Goal: Information Seeking & Learning: Learn about a topic

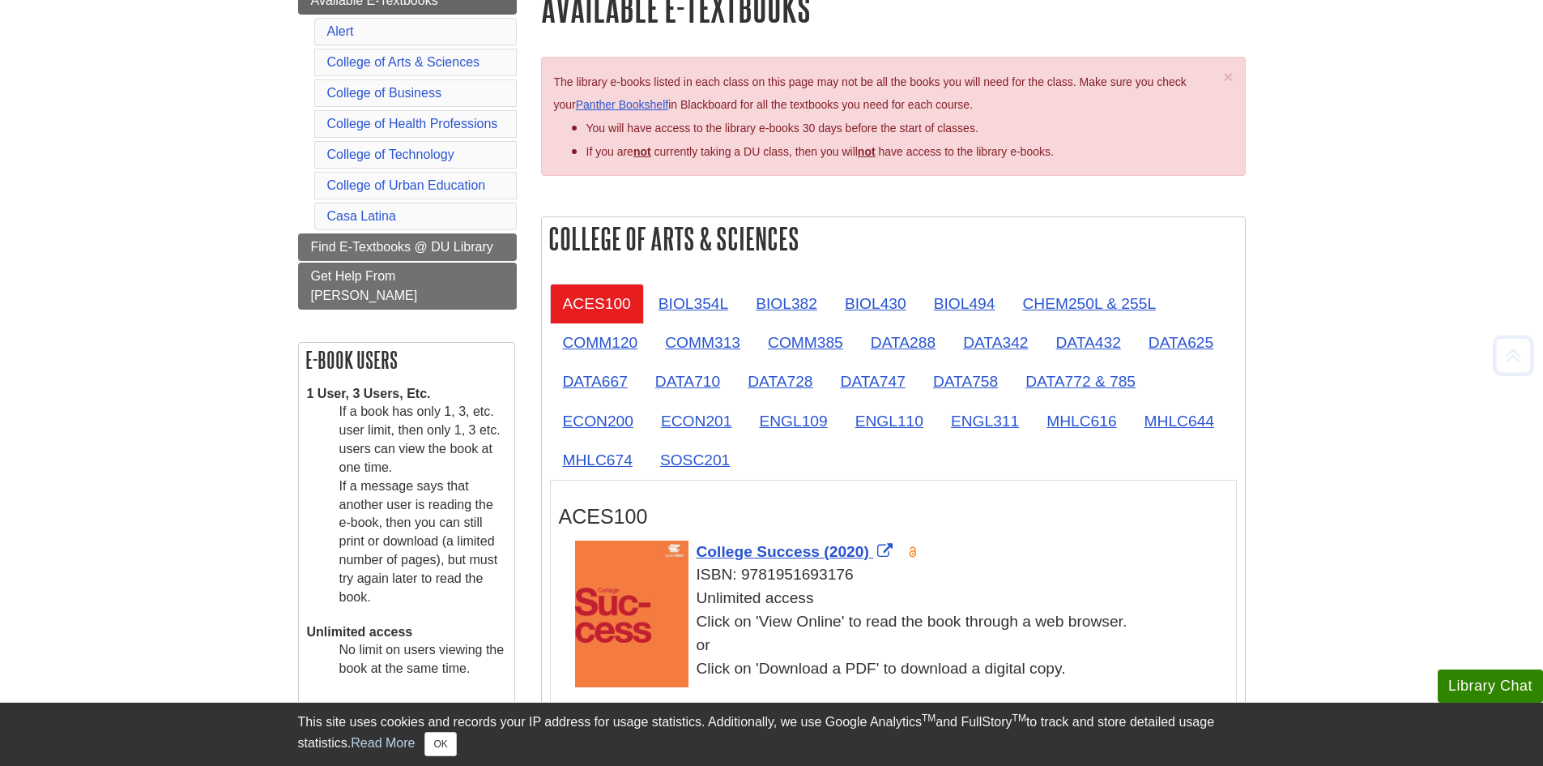
scroll to position [243, 0]
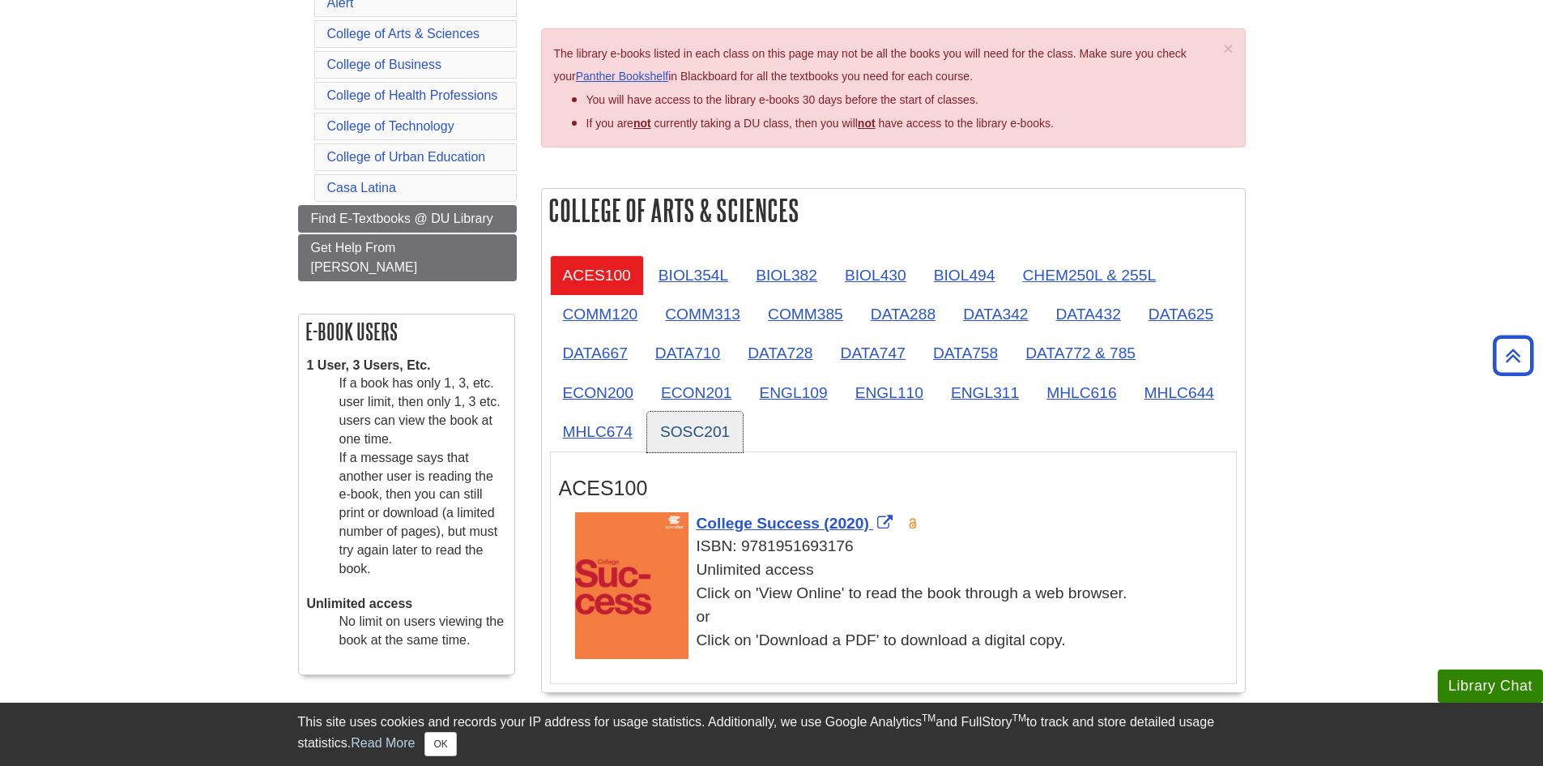
click at [706, 420] on link "SOSC201" at bounding box center [695, 432] width 96 height 40
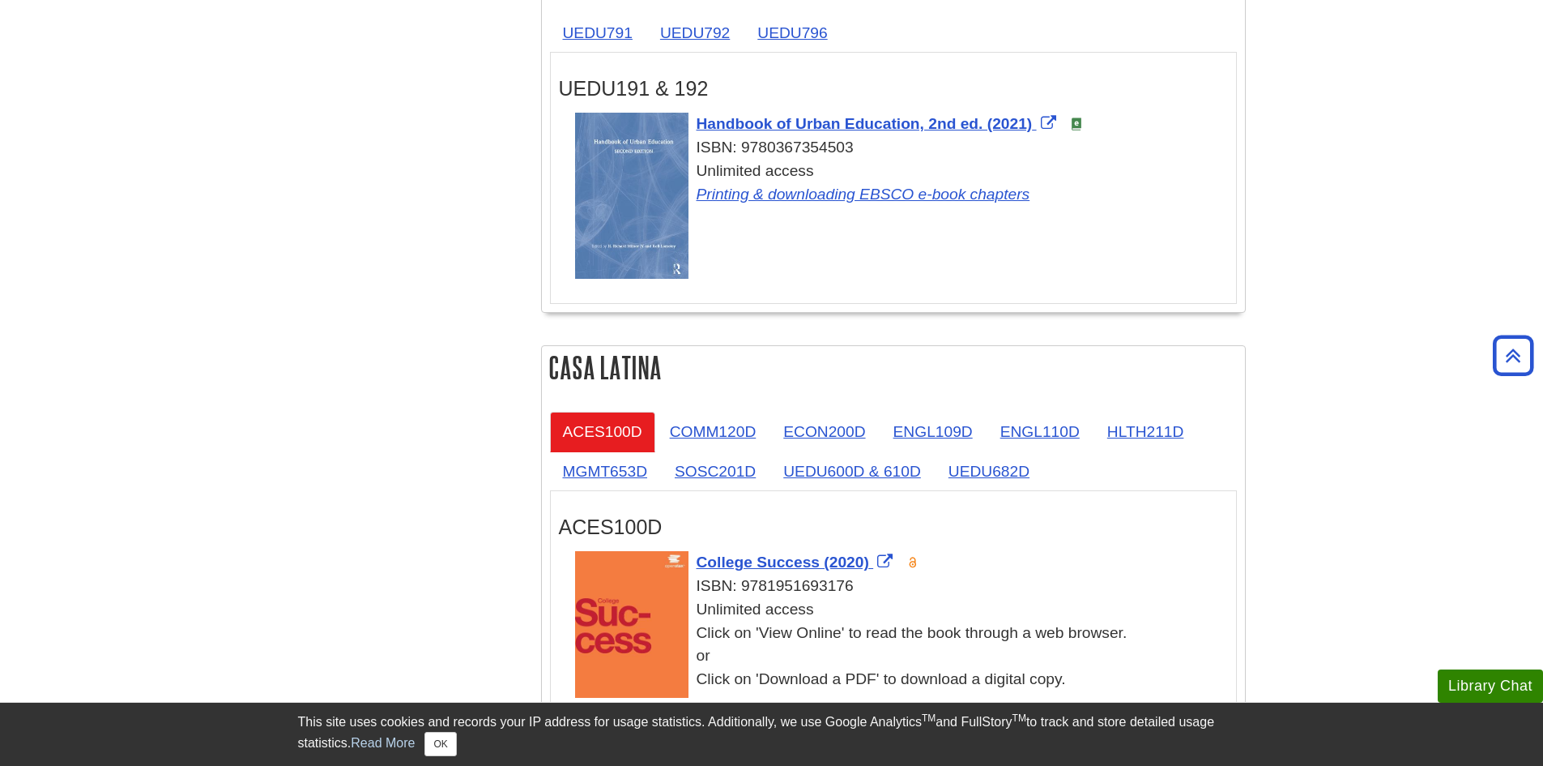
scroll to position [3322, 0]
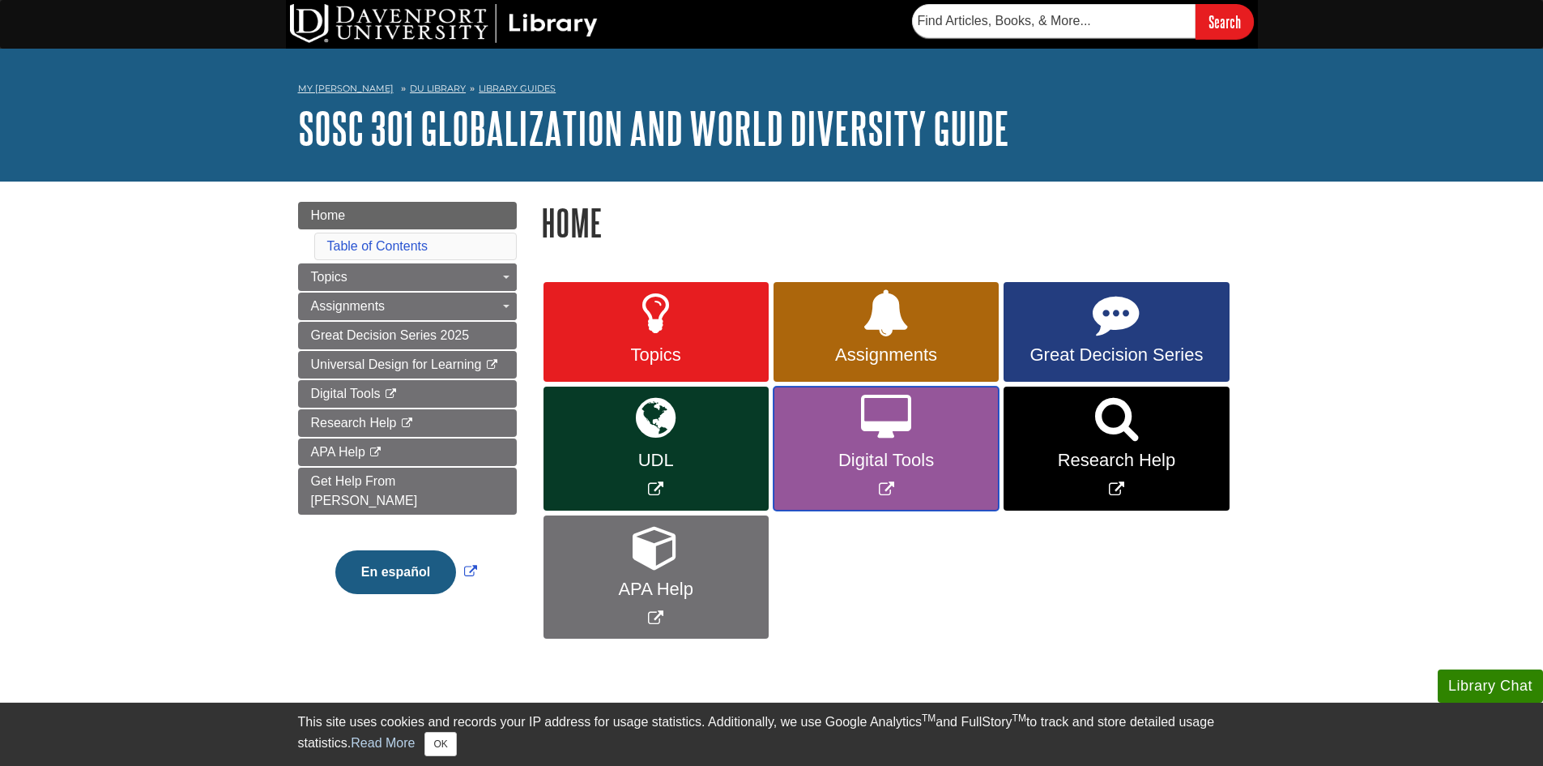
click at [875, 420] on icon "Link opens in new window" at bounding box center [886, 418] width 50 height 47
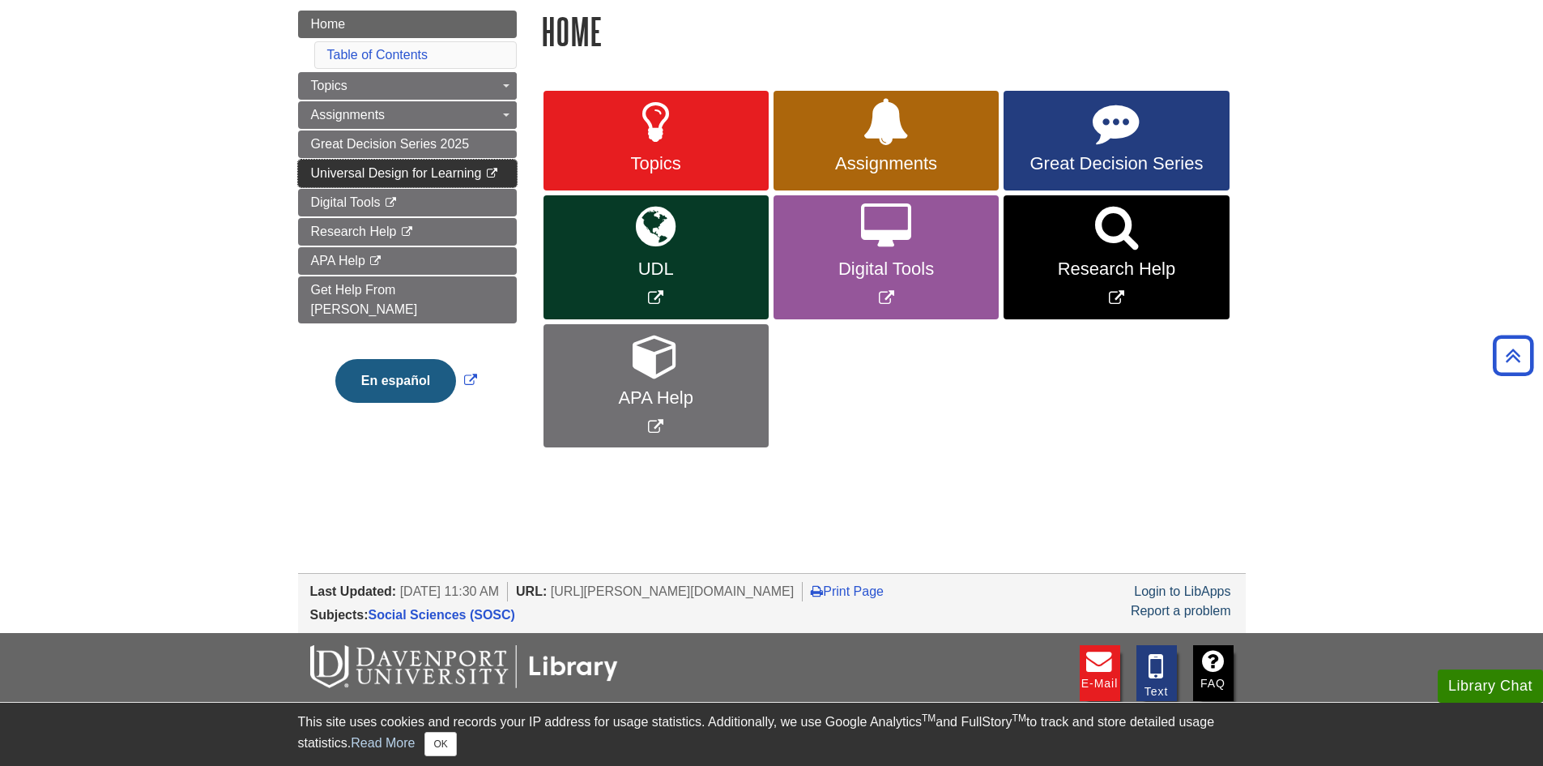
scroll to position [16, 0]
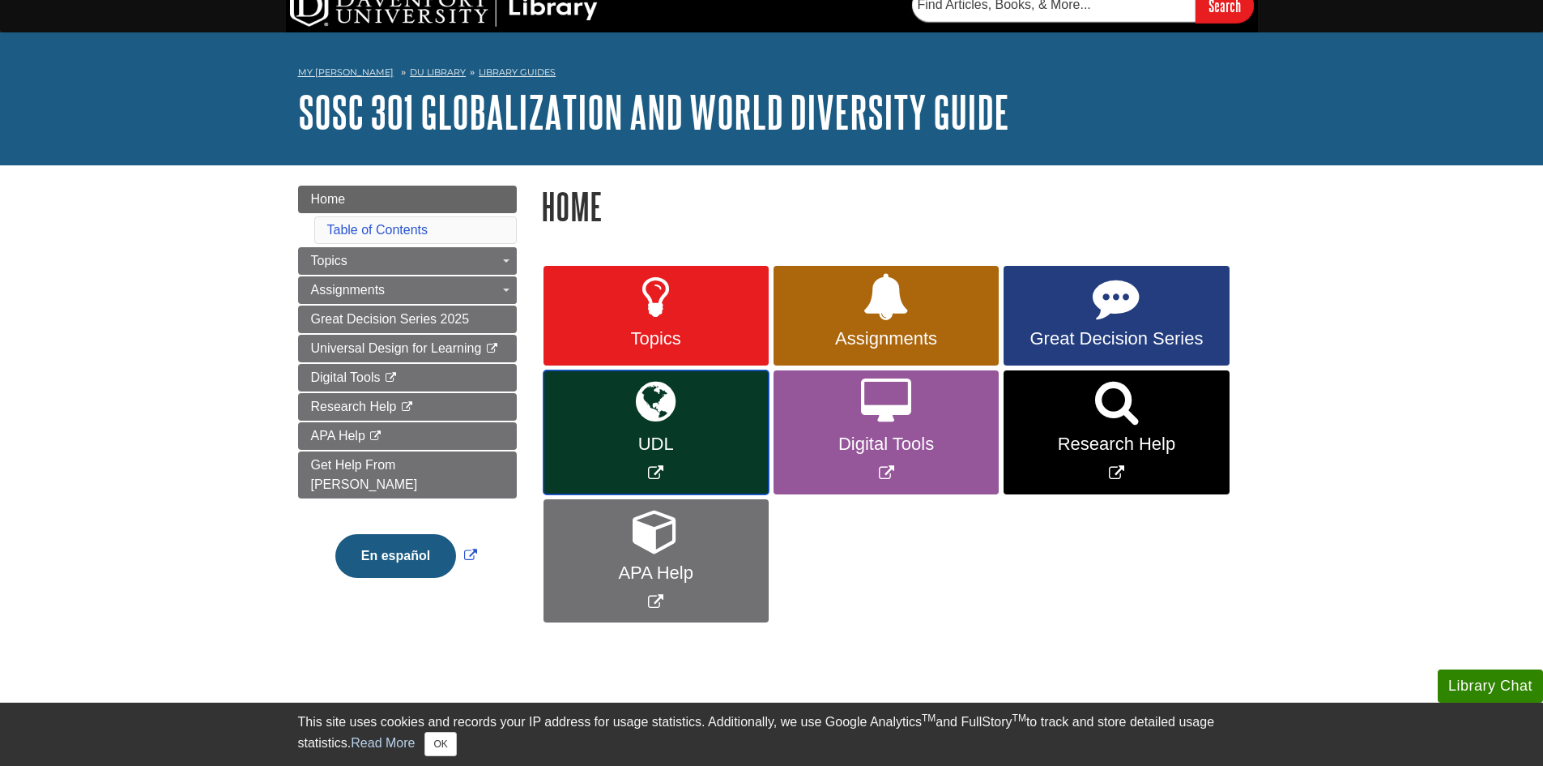
click at [590, 439] on span "UDL" at bounding box center [656, 443] width 201 height 21
